Goal: Entertainment & Leisure: Consume media (video, audio)

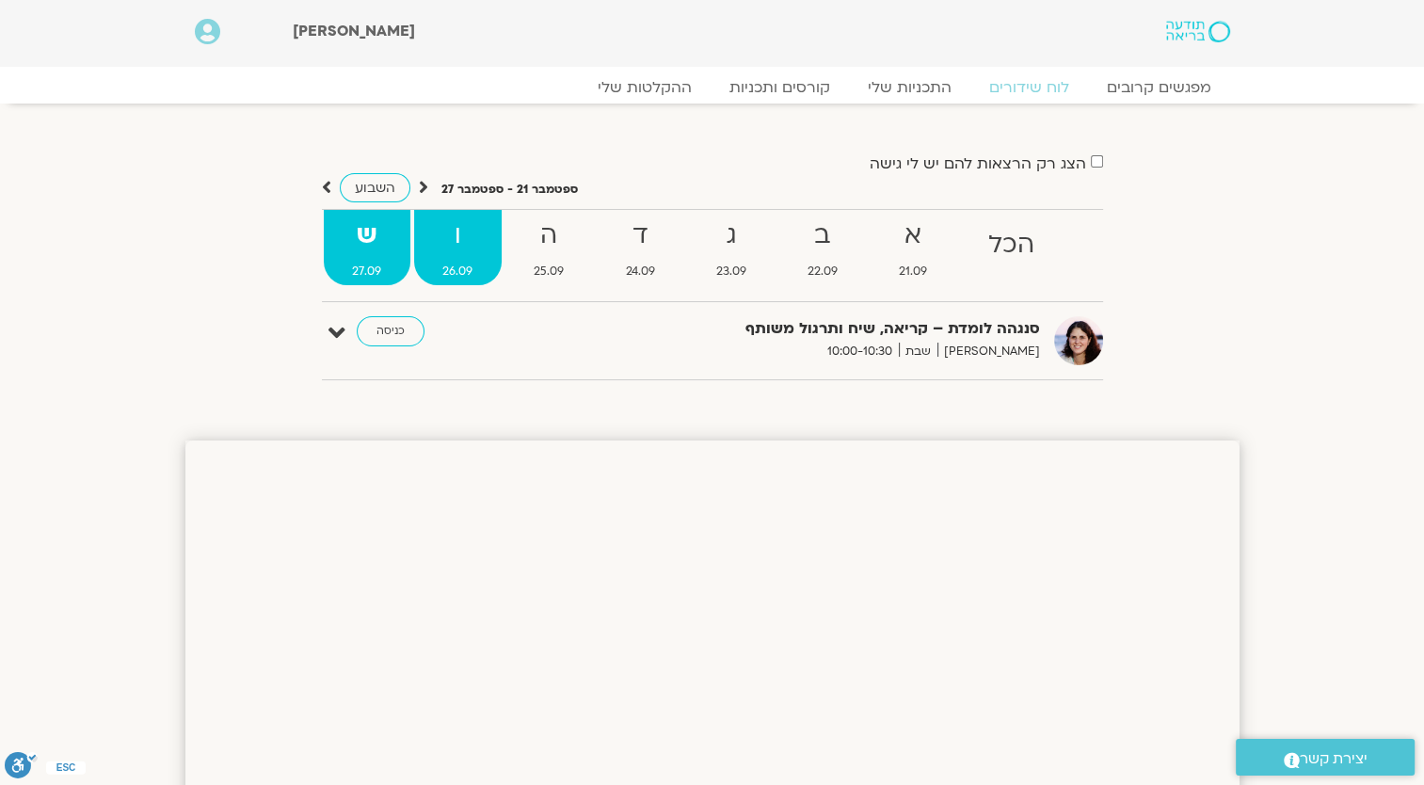
click at [474, 253] on strong "ו" at bounding box center [458, 236] width 88 height 42
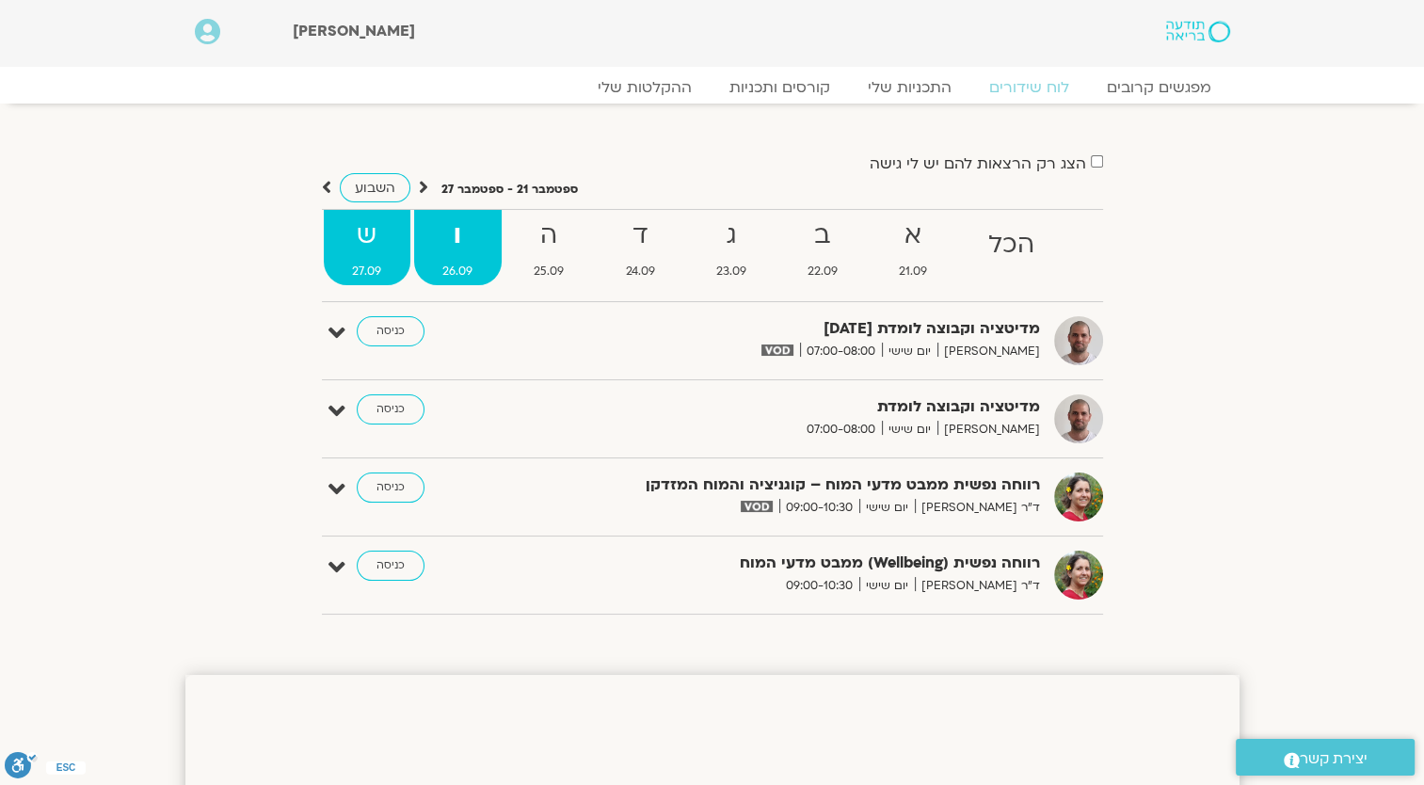
click at [353, 241] on strong "ש" at bounding box center [367, 236] width 87 height 42
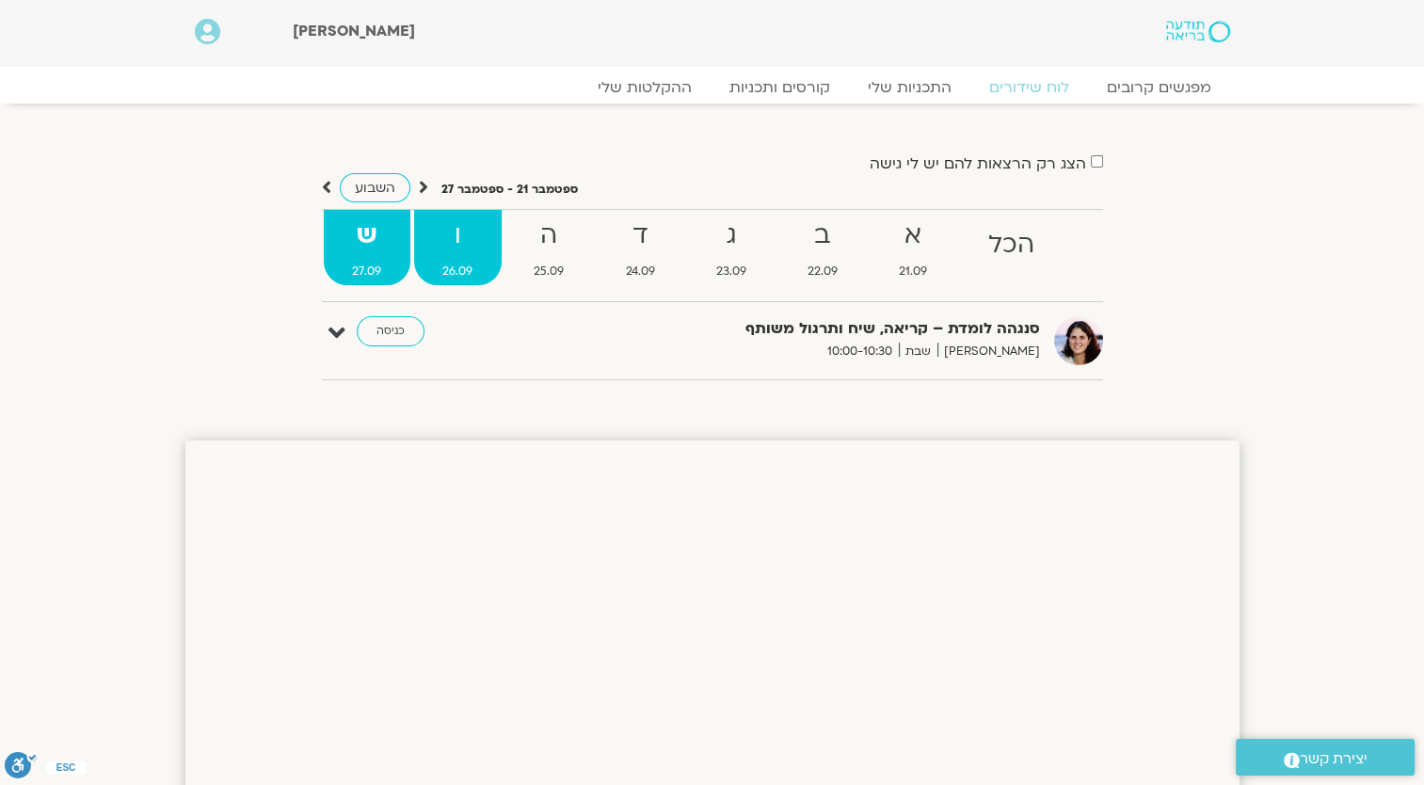
click at [464, 239] on strong "ו" at bounding box center [458, 236] width 88 height 42
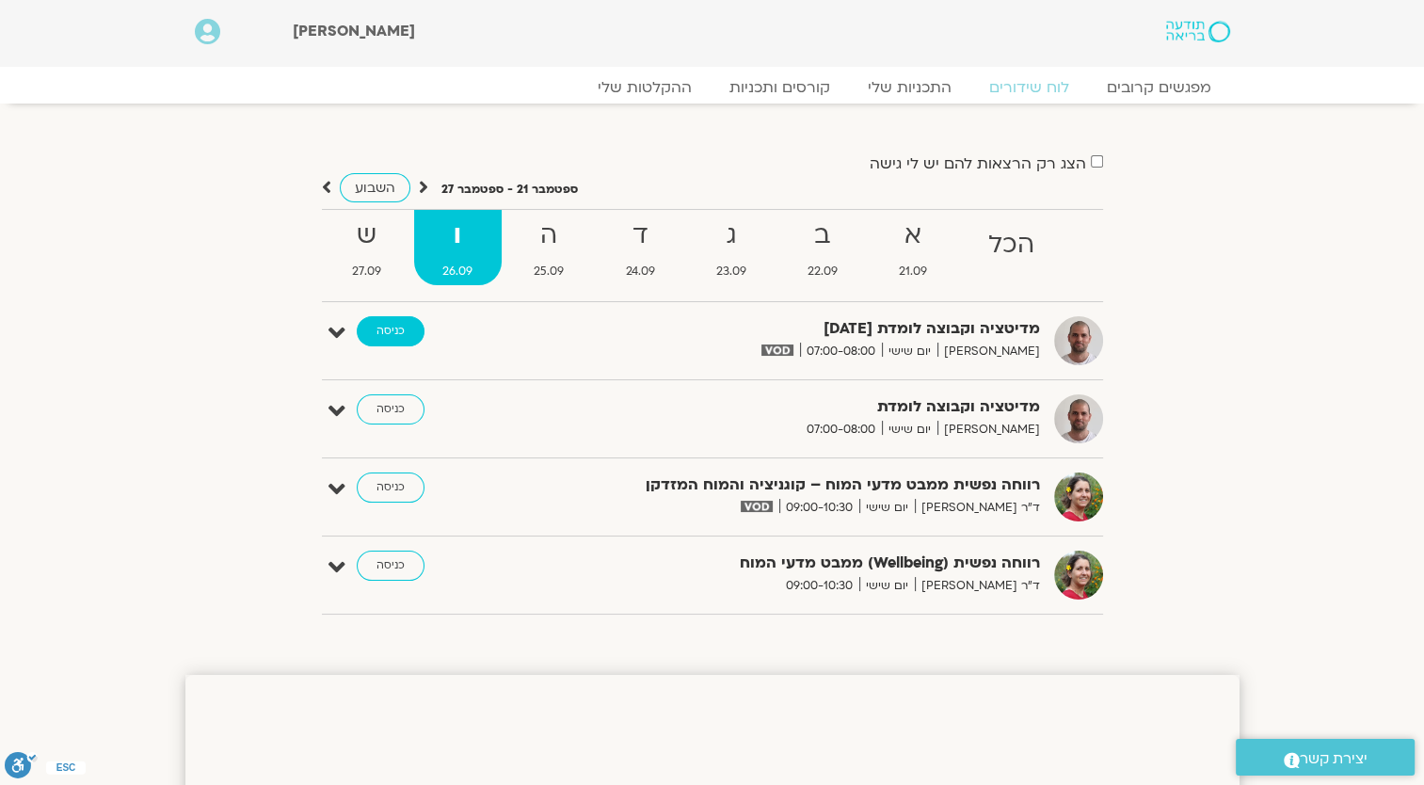
click at [403, 329] on link "כניסה" at bounding box center [391, 331] width 68 height 30
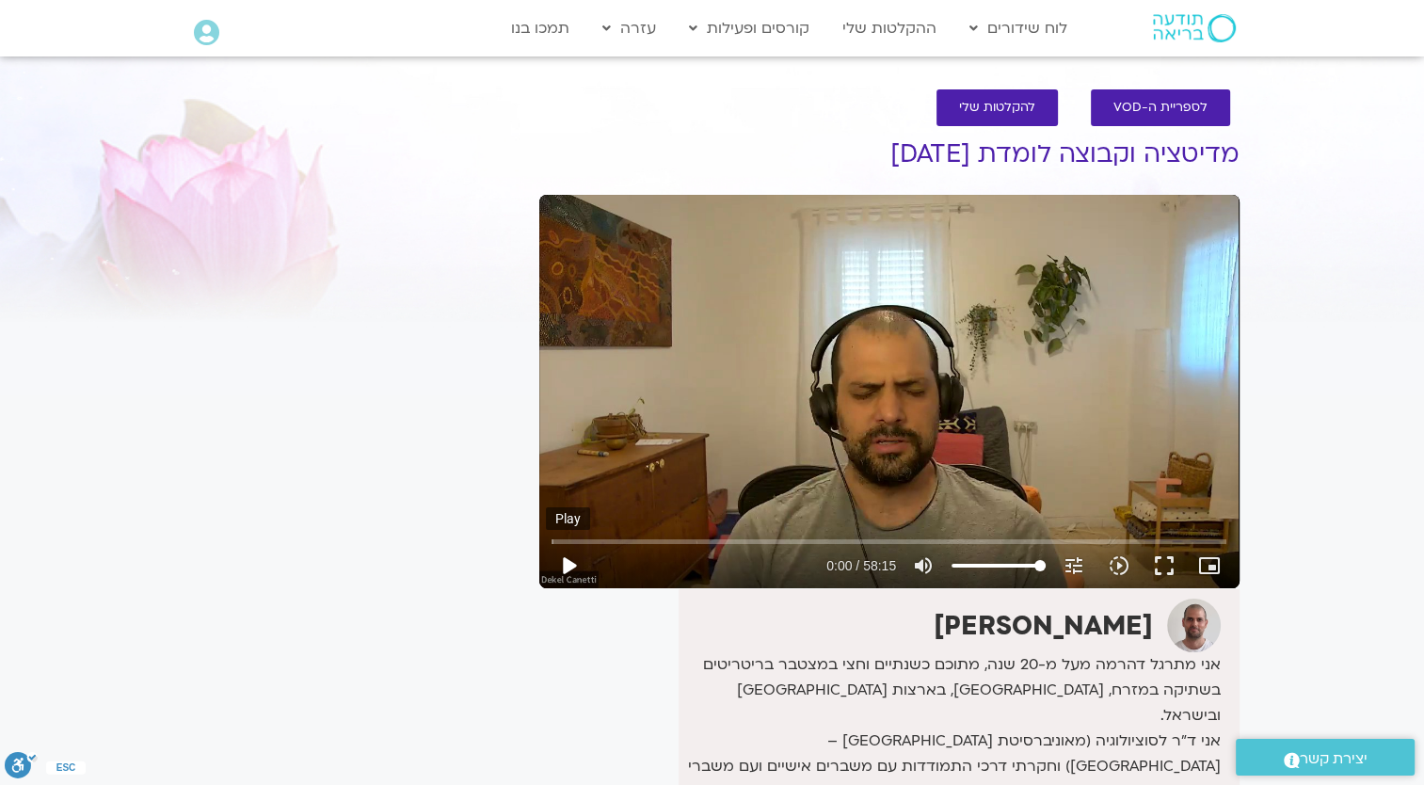
click at [581, 556] on button "play_arrow" at bounding box center [568, 565] width 45 height 45
type input "2223.839999"
